Goal: Transaction & Acquisition: Purchase product/service

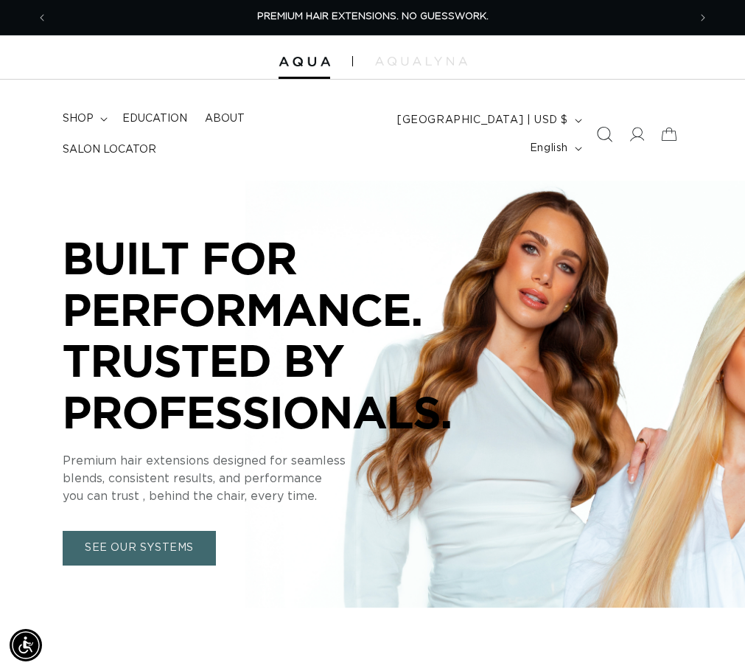
click at [592, 135] on span "Search" at bounding box center [604, 134] width 32 height 32
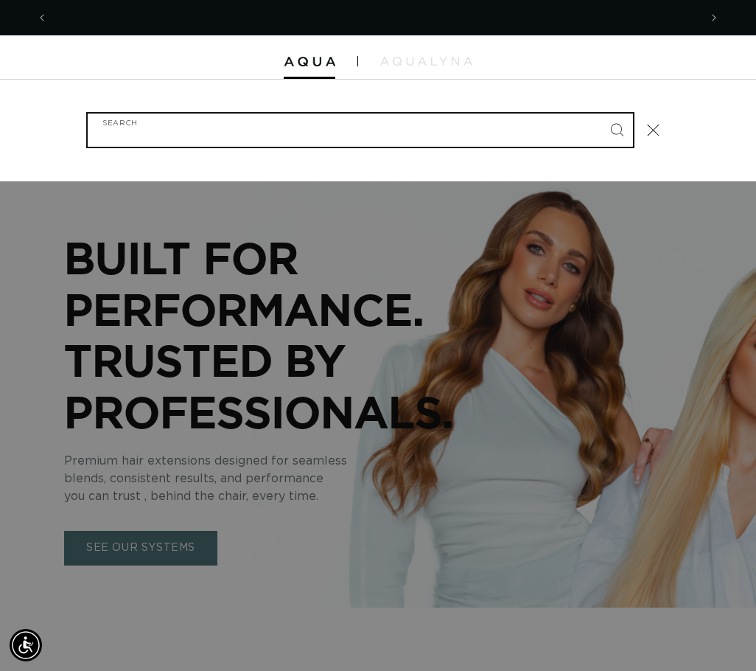
scroll to position [0, 651]
type input "8ab"
click at [601, 113] on button "Search" at bounding box center [617, 129] width 32 height 32
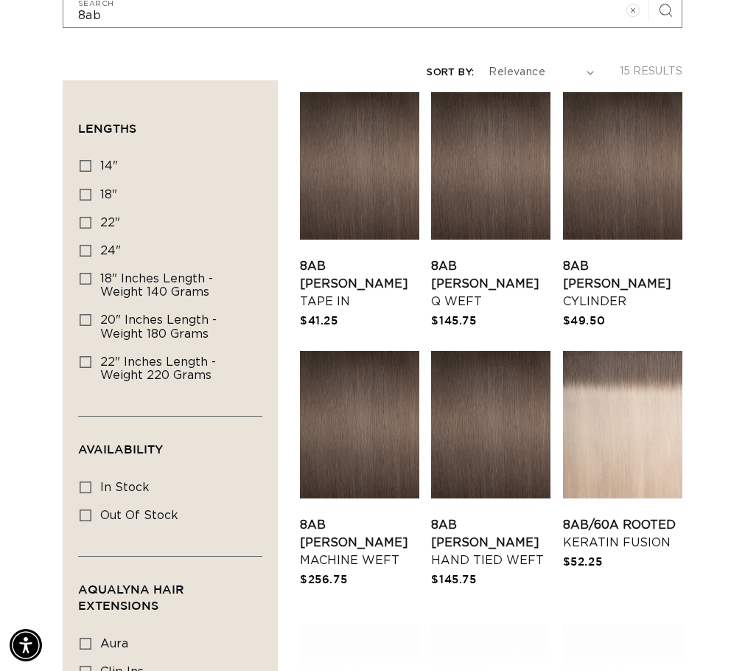
scroll to position [0, 1281]
click at [542, 291] on link "8AB Ash Brown Q Weft" at bounding box center [490, 283] width 119 height 53
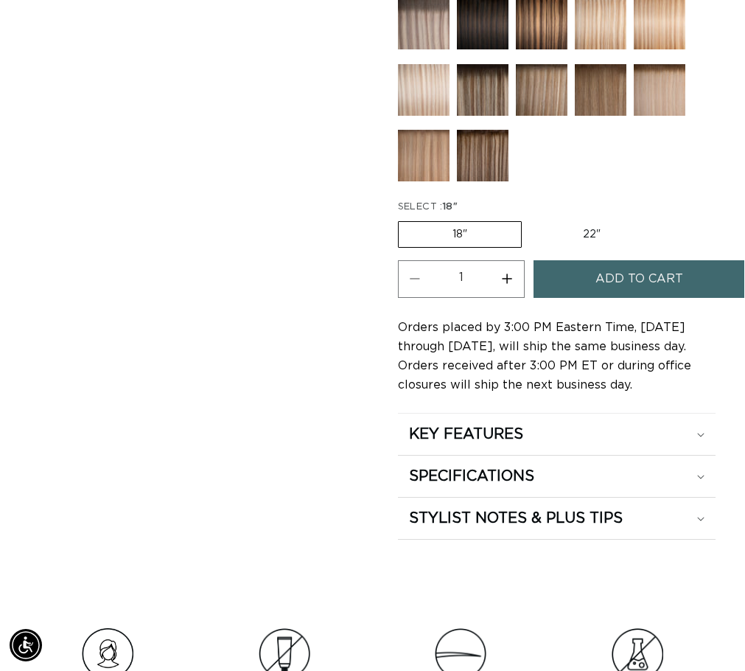
scroll to position [0, 1281]
click at [512, 298] on button "Increase quantity for 8AB Ash Brown - Q Weft" at bounding box center [507, 279] width 33 height 38
type input "2"
click at [579, 298] on button "Add to cart" at bounding box center [638, 279] width 211 height 38
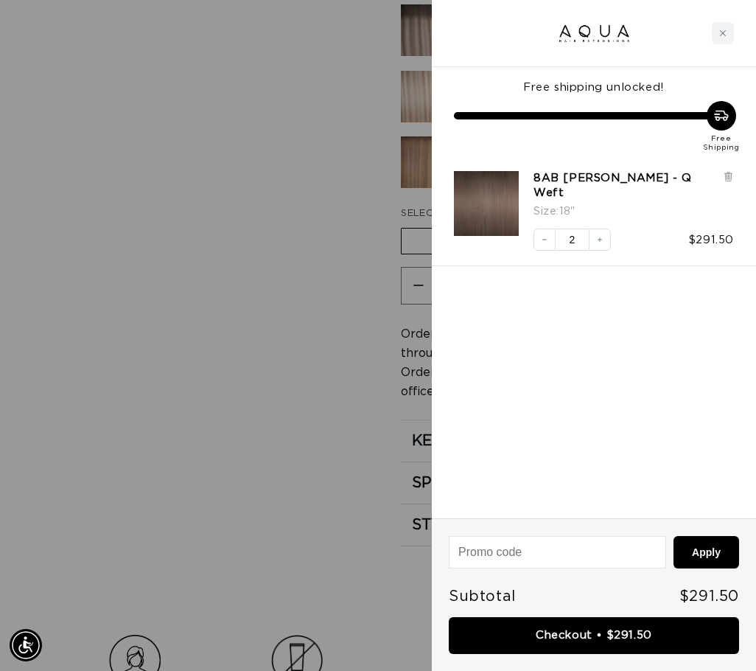
scroll to position [0, 0]
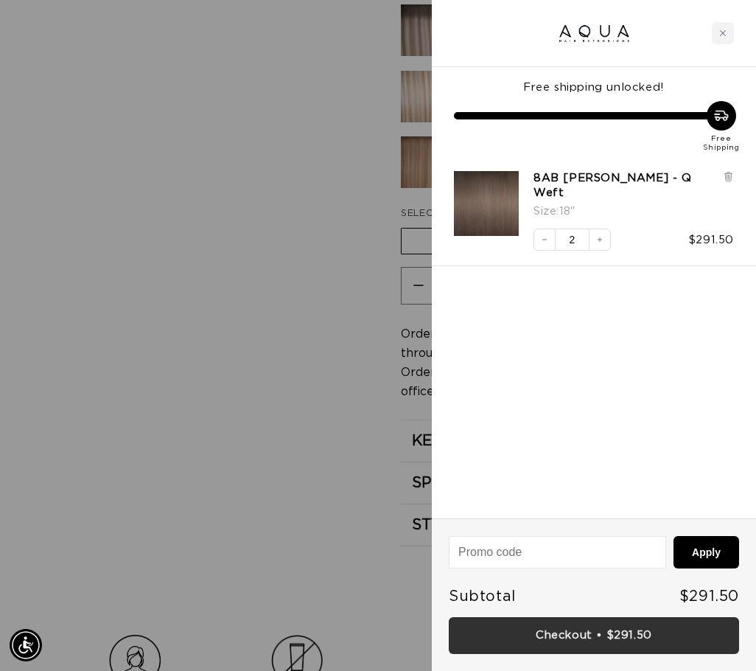
click at [647, 637] on link "Checkout • $291.50" at bounding box center [594, 636] width 290 height 38
